Goal: Navigation & Orientation: Find specific page/section

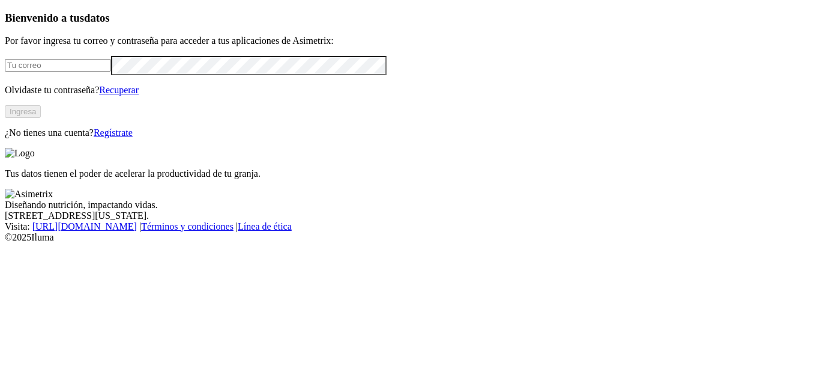
click at [88, 71] on input "email" at bounding box center [58, 65] width 106 height 13
click at [83, 71] on input "email" at bounding box center [58, 65] width 106 height 13
type input "[PERSON_NAME][EMAIL_ADDRESS][PERSON_NAME][DOMAIN_NAME]"
click input "submit" at bounding box center [0, 0] width 0 height 0
